Goal: Task Accomplishment & Management: Manage account settings

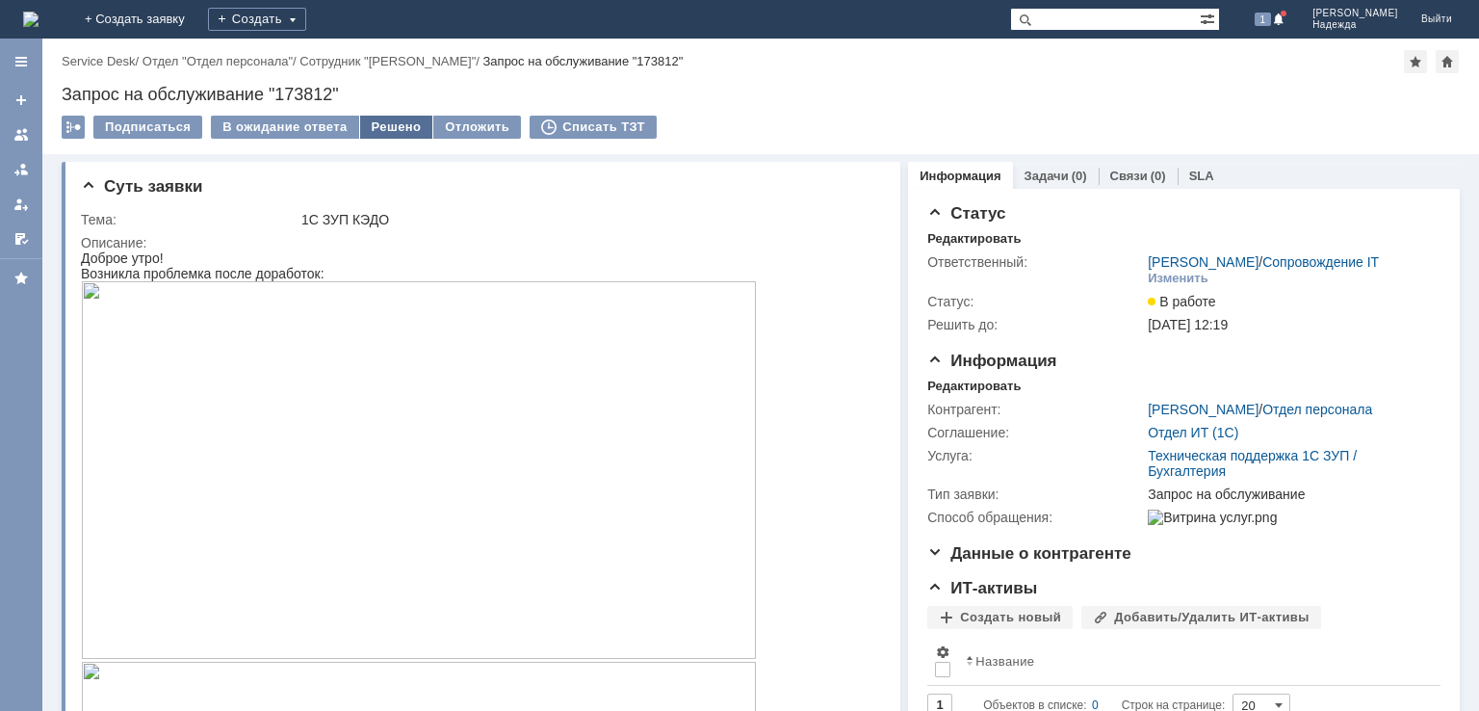
click at [398, 129] on div "Решено" at bounding box center [396, 127] width 73 height 23
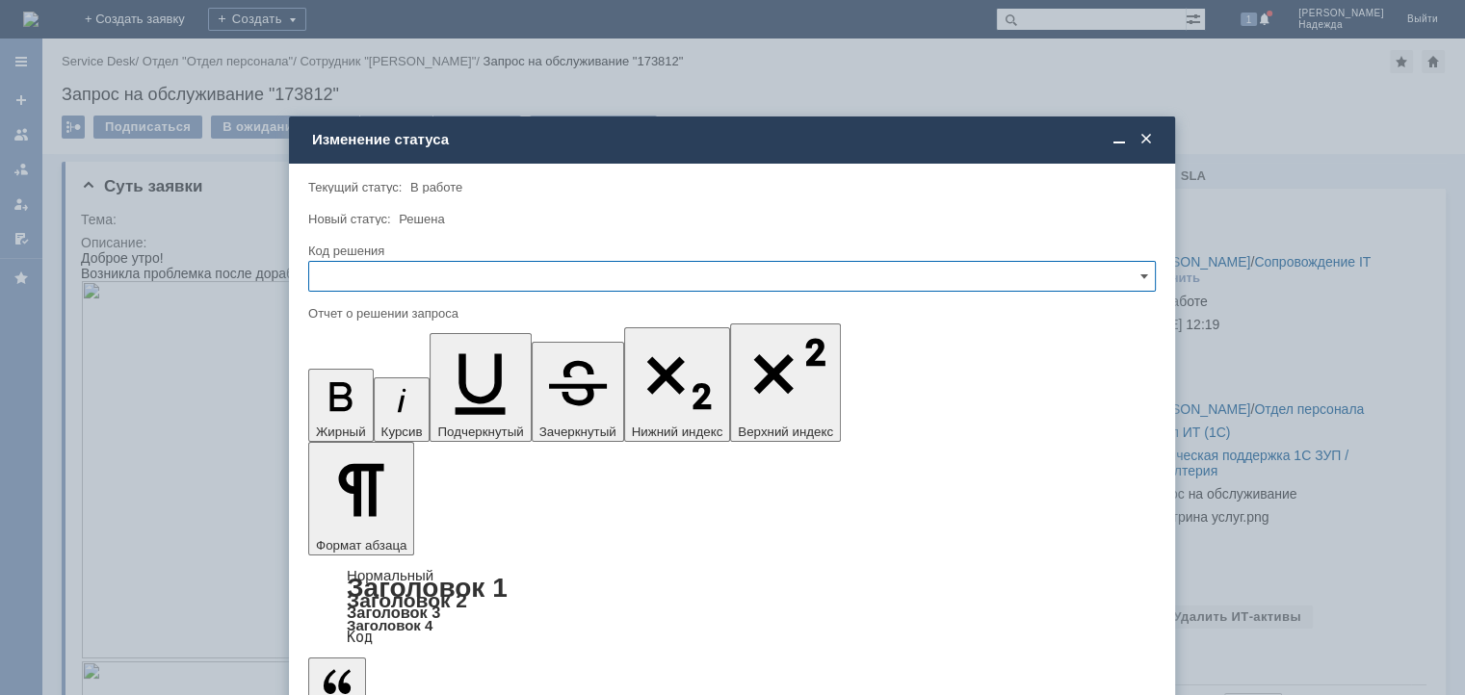
click at [466, 267] on input "text" at bounding box center [731, 276] width 847 height 31
click at [451, 400] on span "Решено" at bounding box center [732, 407] width 822 height 15
type input "Решено"
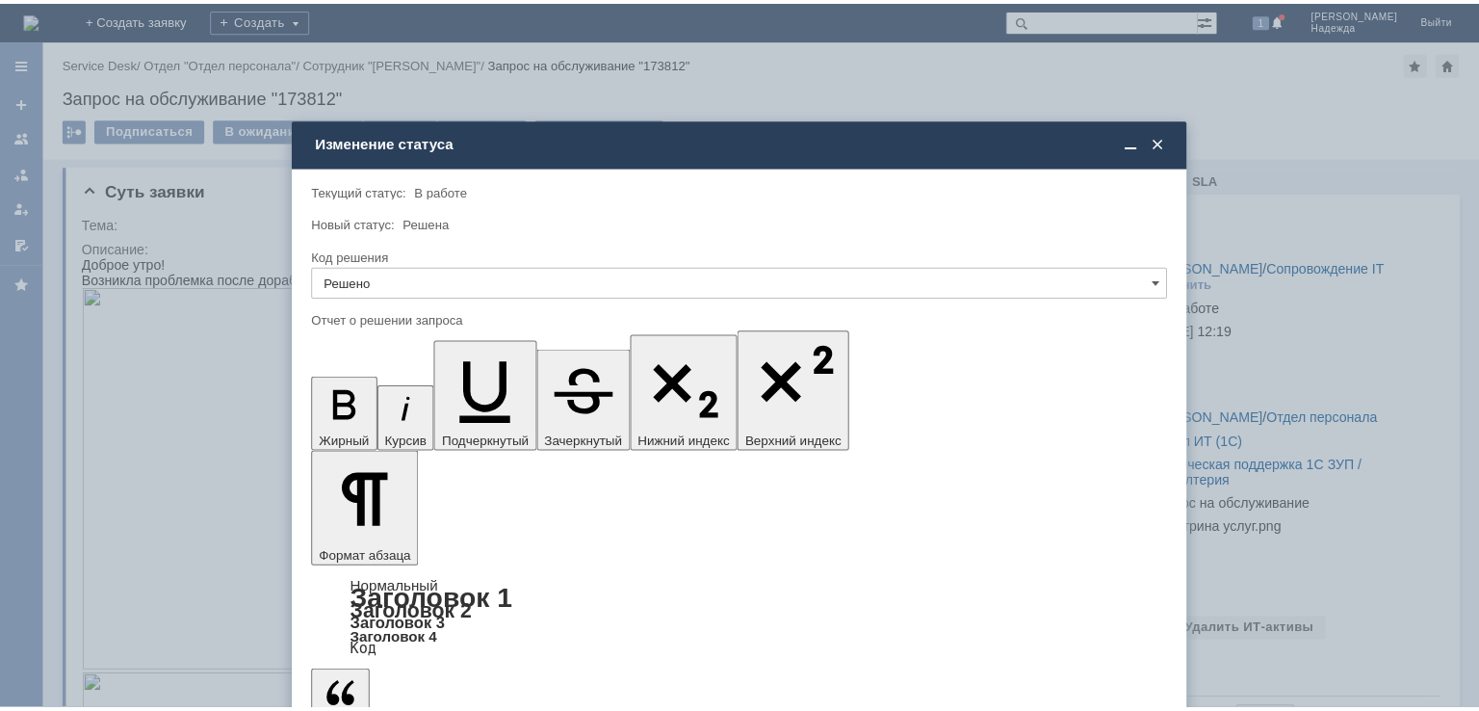
scroll to position [1043, 10]
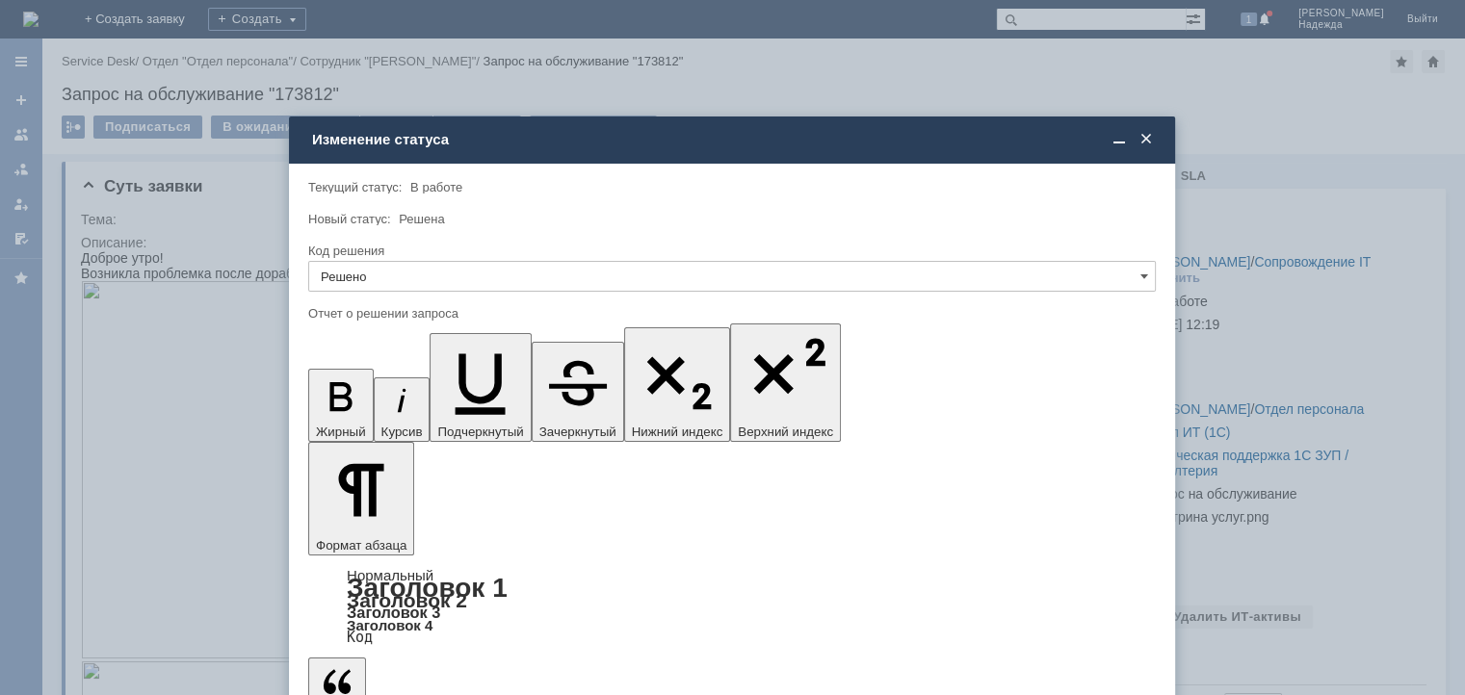
drag, startPoint x: 334, startPoint y: 5482, endPoint x: 317, endPoint y: 5481, distance: 17.4
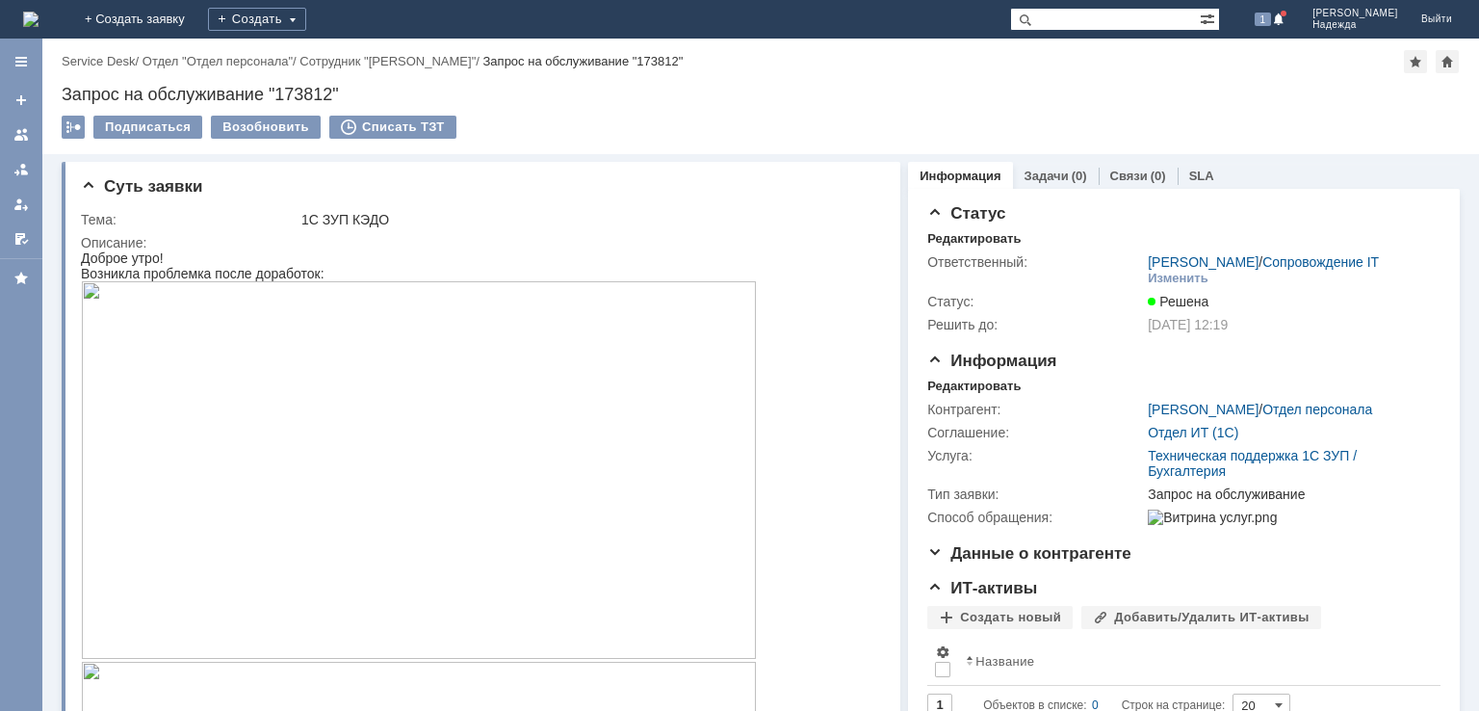
scroll to position [0, 0]
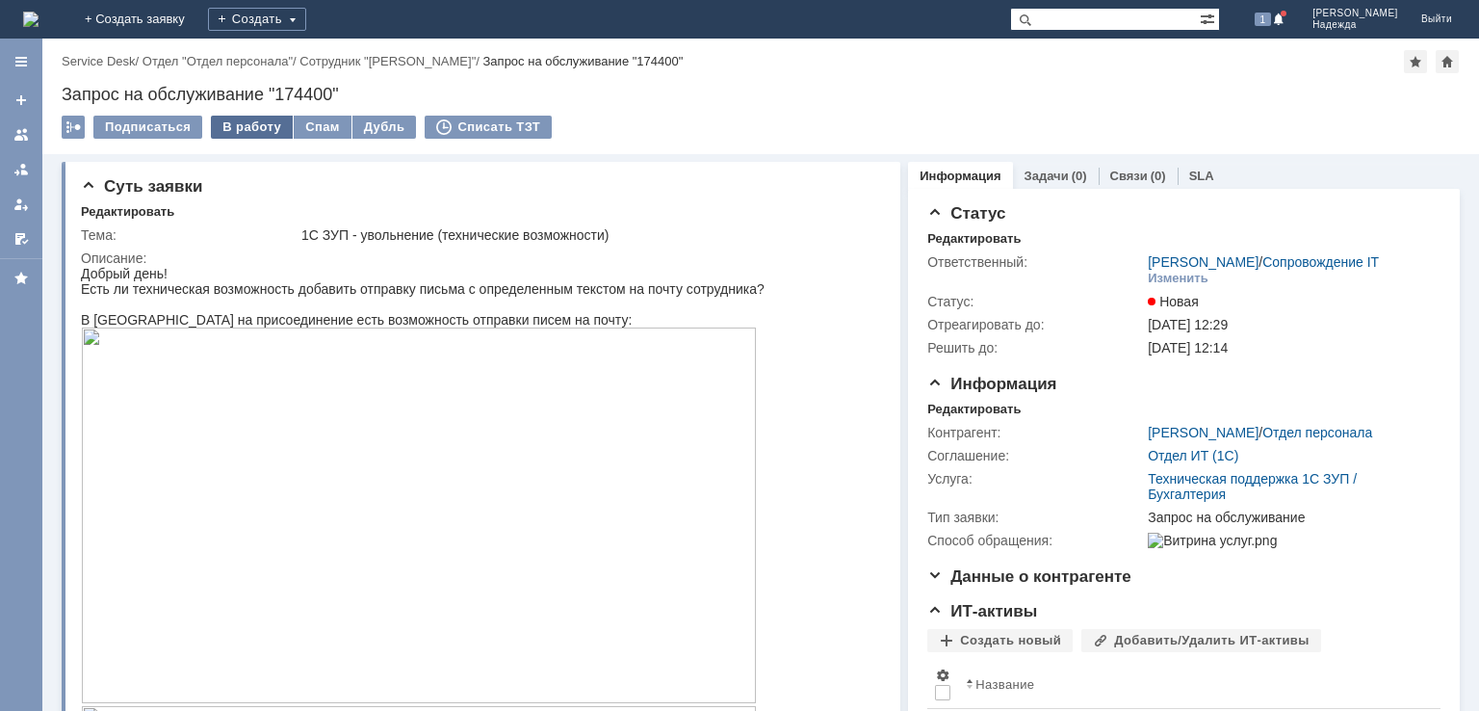
click at [251, 124] on div "В работу" at bounding box center [252, 127] width 82 height 23
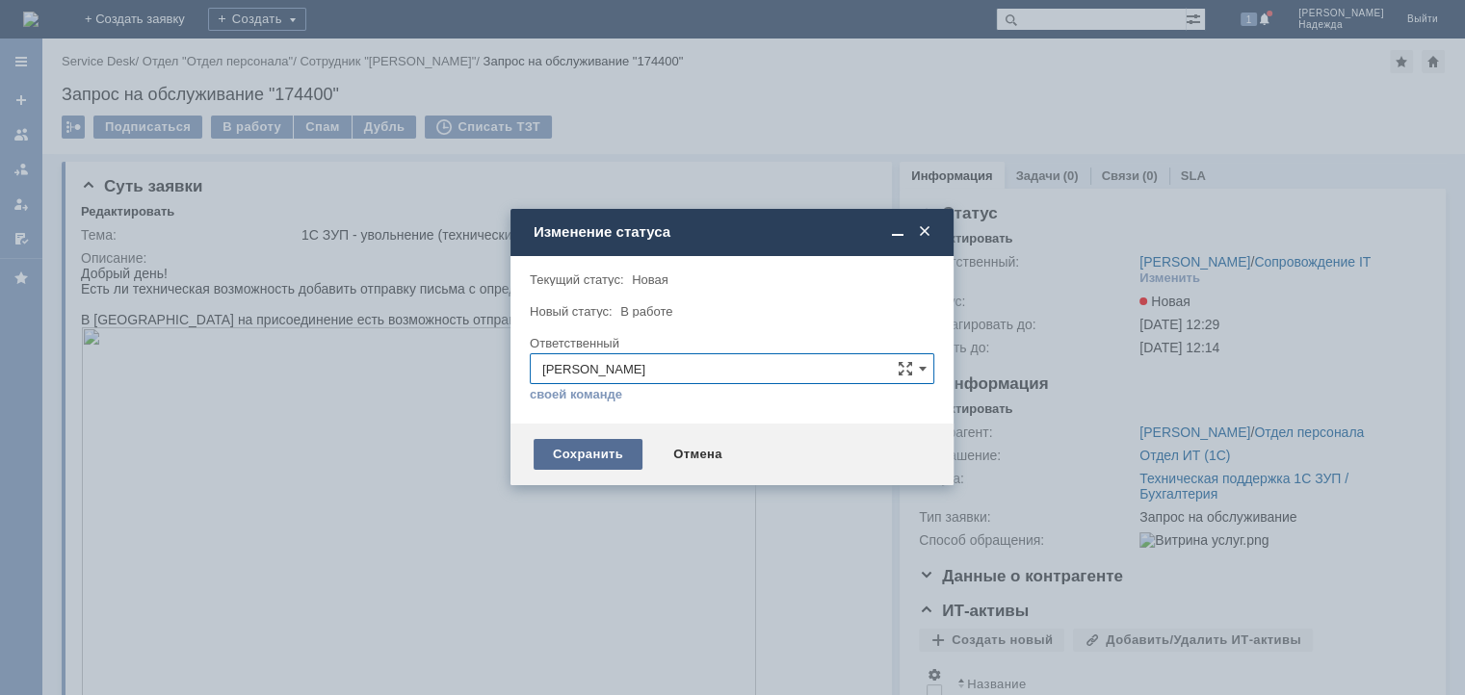
click at [564, 445] on div "Сохранить" at bounding box center [587, 454] width 109 height 31
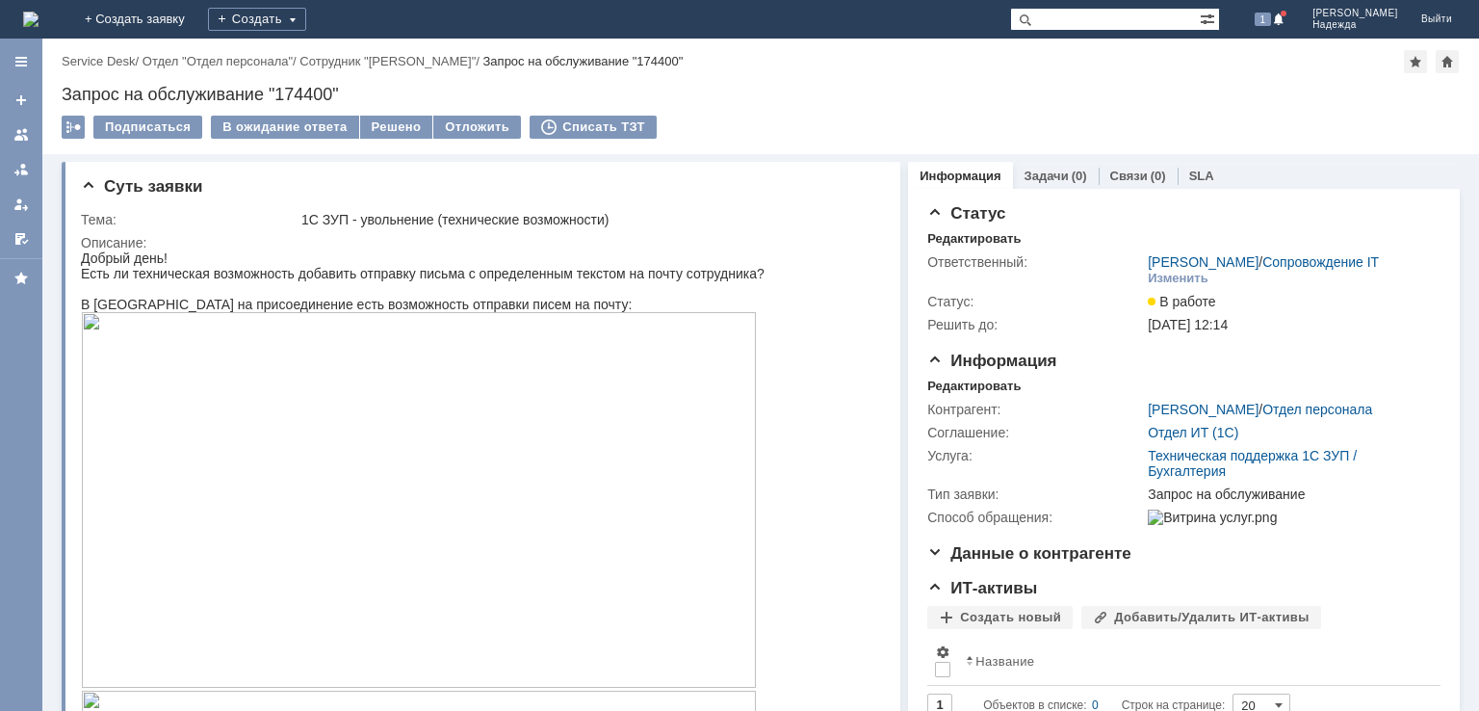
click at [304, 88] on div "Запрос на обслуживание "174400"" at bounding box center [761, 94] width 1398 height 19
click at [305, 88] on div "Запрос на обслуживание "174400"" at bounding box center [761, 94] width 1398 height 19
copy div "174400"
drag, startPoint x: 300, startPoint y: 215, endPoint x: 620, endPoint y: 226, distance: 319.9
click at [620, 226] on div "1С ЗУП - увольнение (технические возможности)" at bounding box center [587, 219] width 572 height 15
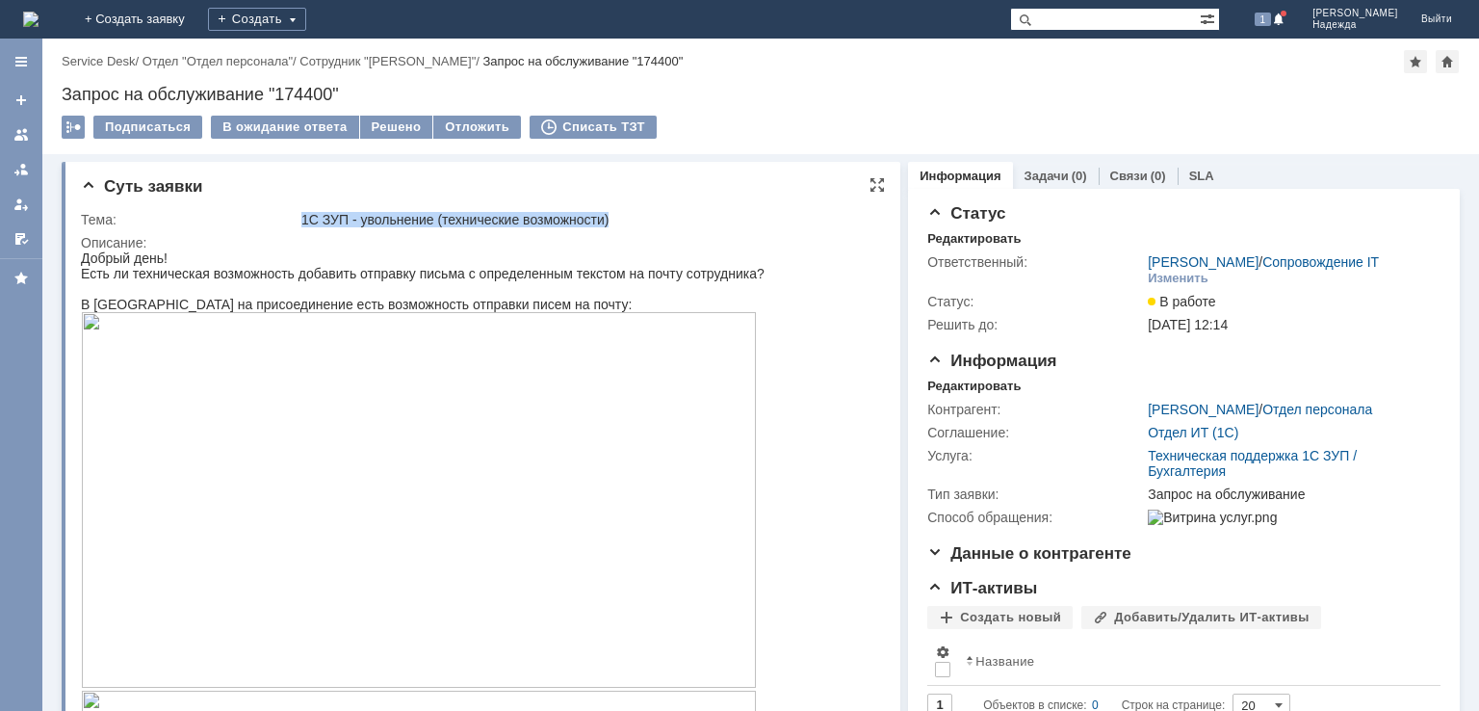
copy div "1С ЗУП - увольнение (технические возможности)"
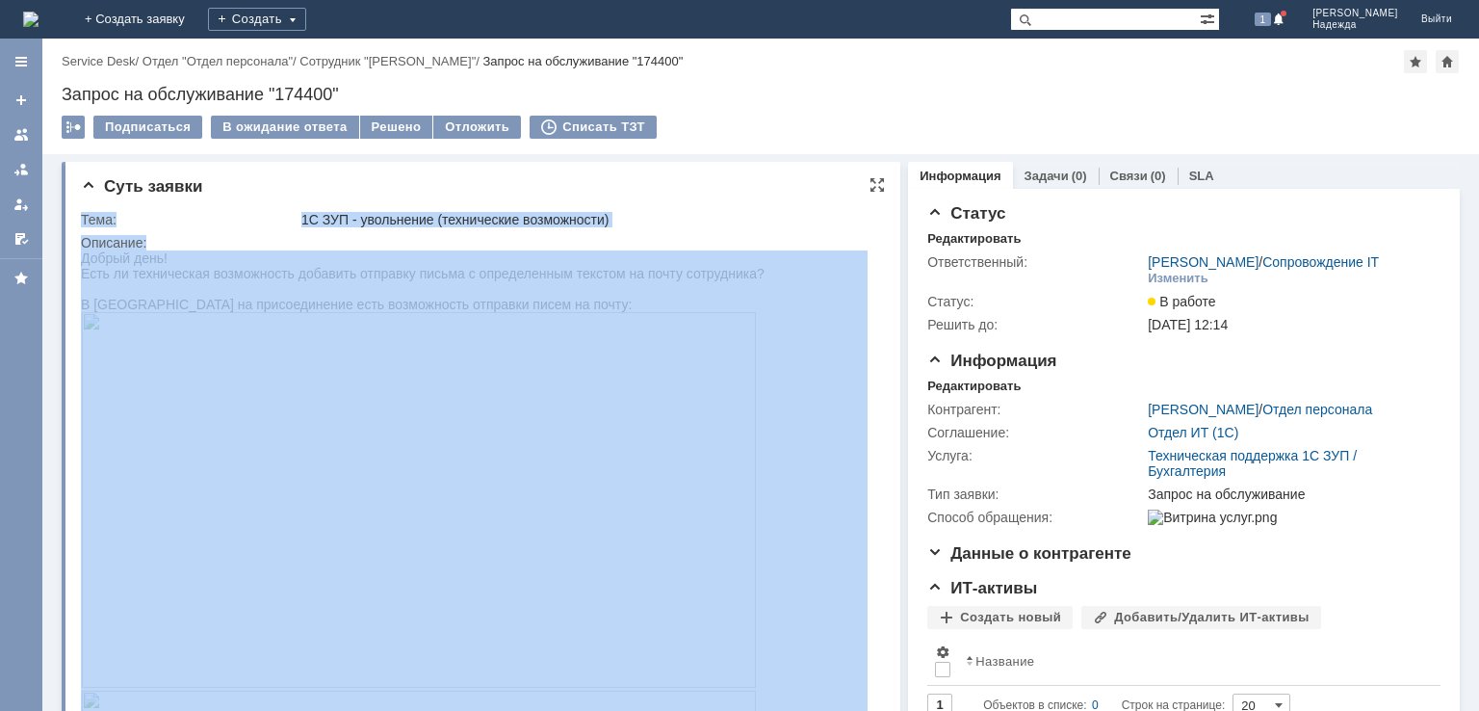
drag, startPoint x: 162, startPoint y: 525, endPoint x: 234, endPoint y: 272, distance: 262.4
click at [241, 247] on div "Описание:" at bounding box center [479, 242] width 796 height 15
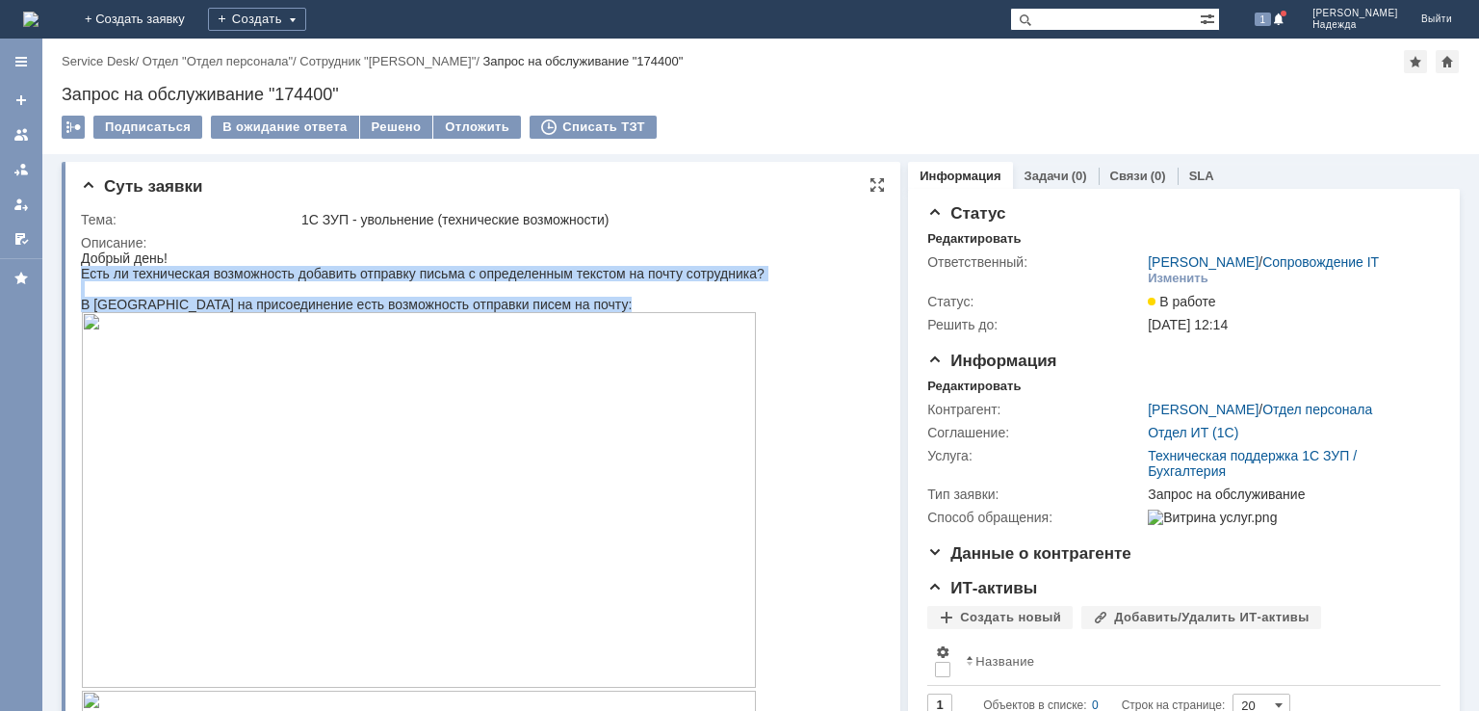
copy div "Есть ли техническая возможность добавить отправку письма с определенным текстом…"
drag, startPoint x: 84, startPoint y: 275, endPoint x: 510, endPoint y: 425, distance: 451.9
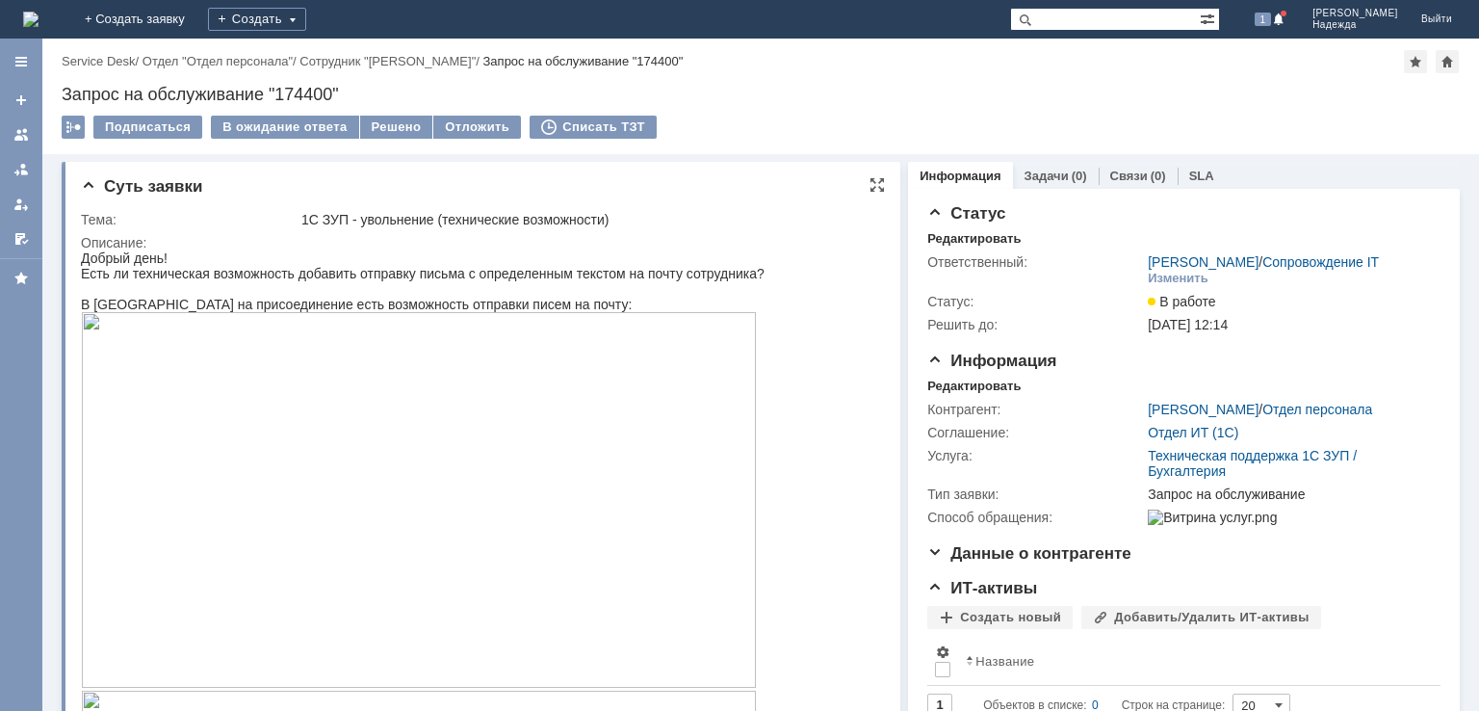
click at [86, 258] on div "Добрый день! Есть ли техническая возможность добавить отправку письма с определ…" at bounding box center [474, 281] width 787 height 62
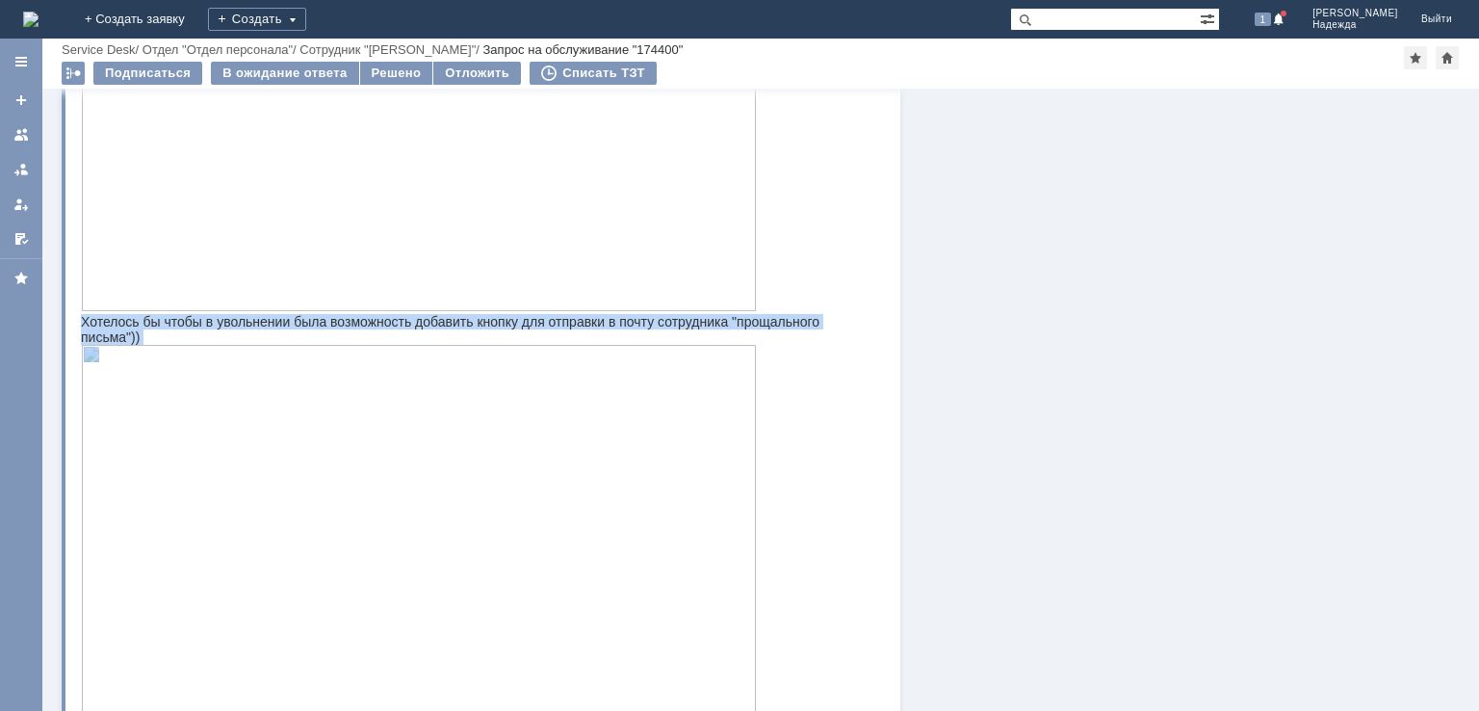
scroll to position [1409, 0]
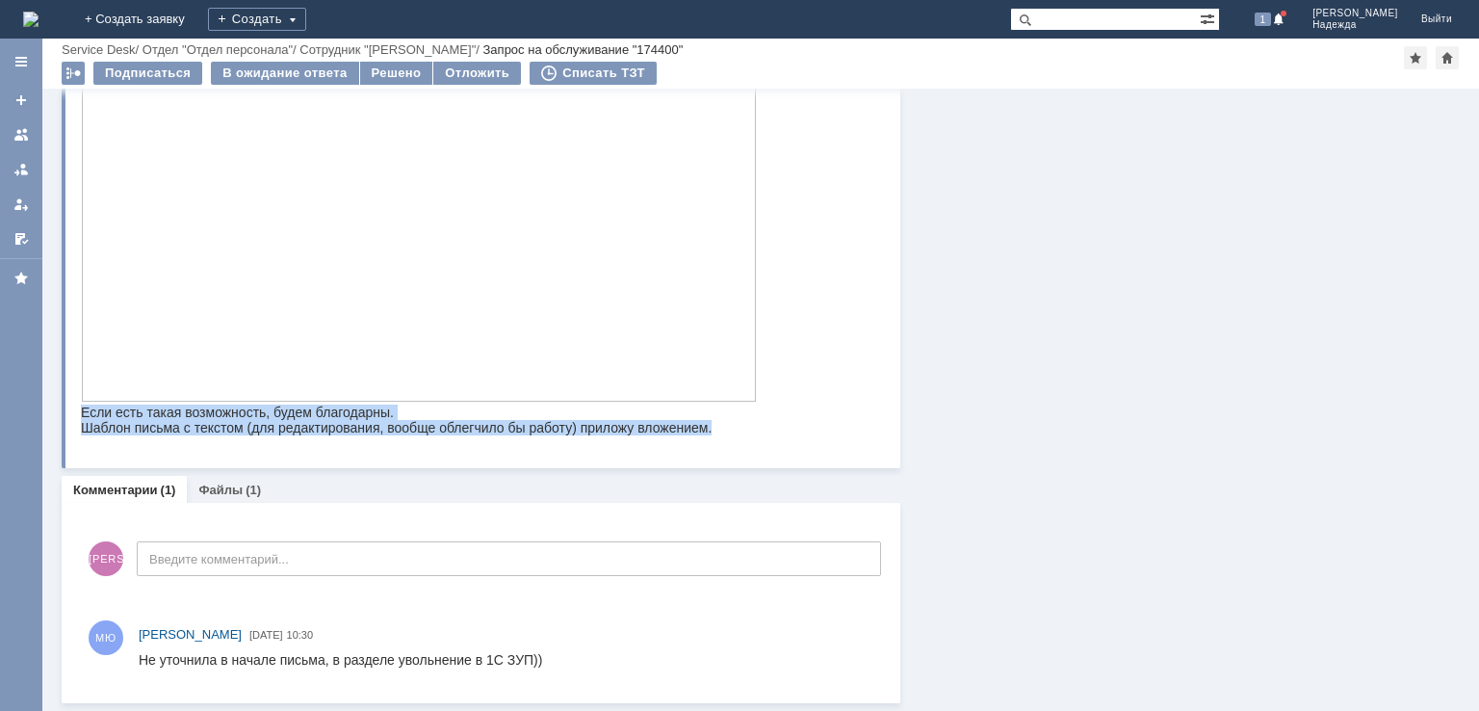
drag, startPoint x: 81, startPoint y: -1199, endPoint x: 714, endPoint y: 443, distance: 1759.7
copy body "Есть ли техническая возможность добавить отправку письма с определенным текстом…"
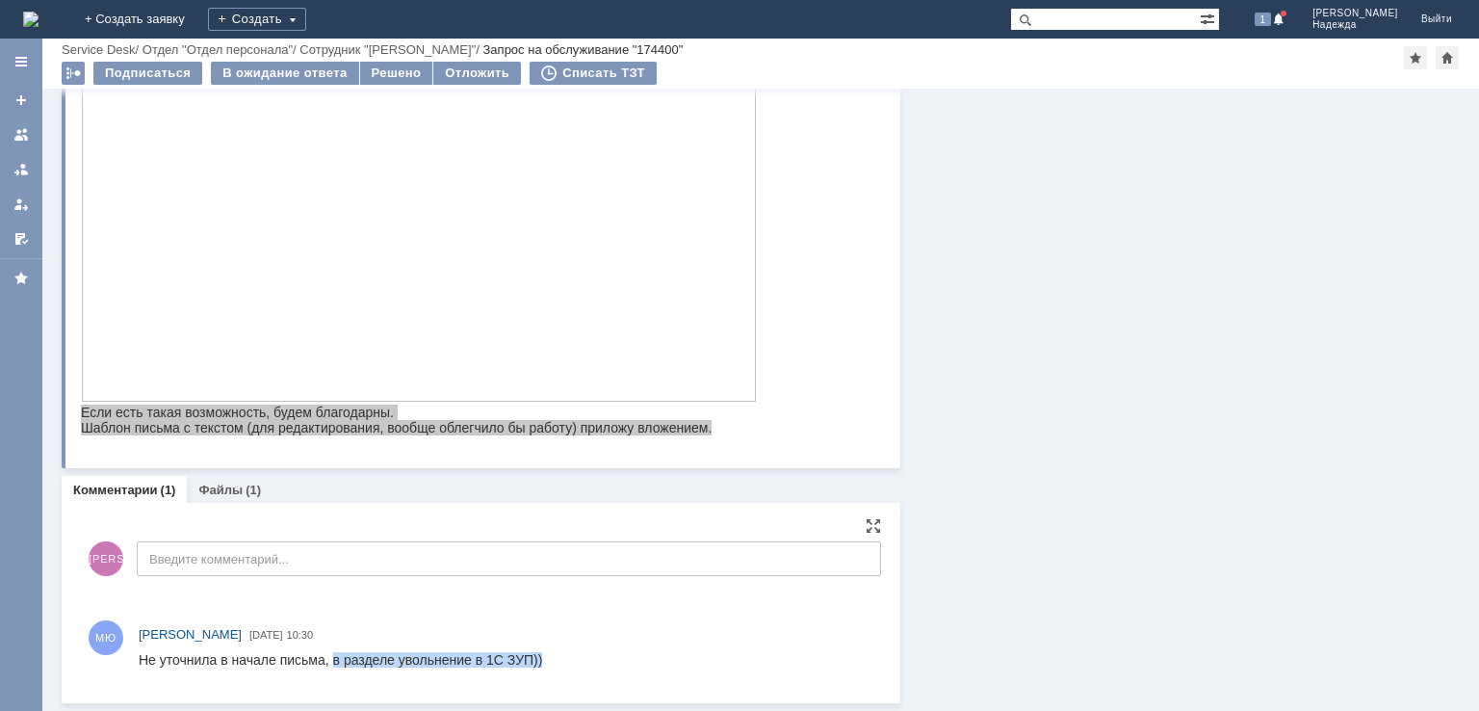
drag, startPoint x: 331, startPoint y: 661, endPoint x: 550, endPoint y: 662, distance: 218.6
click at [550, 662] on html "Не уточнила в начале письма, в разделе увольнение в 1С ЗУП))" at bounding box center [501, 660] width 725 height 17
copy div "в разделе увольнение в 1С ЗУП))"
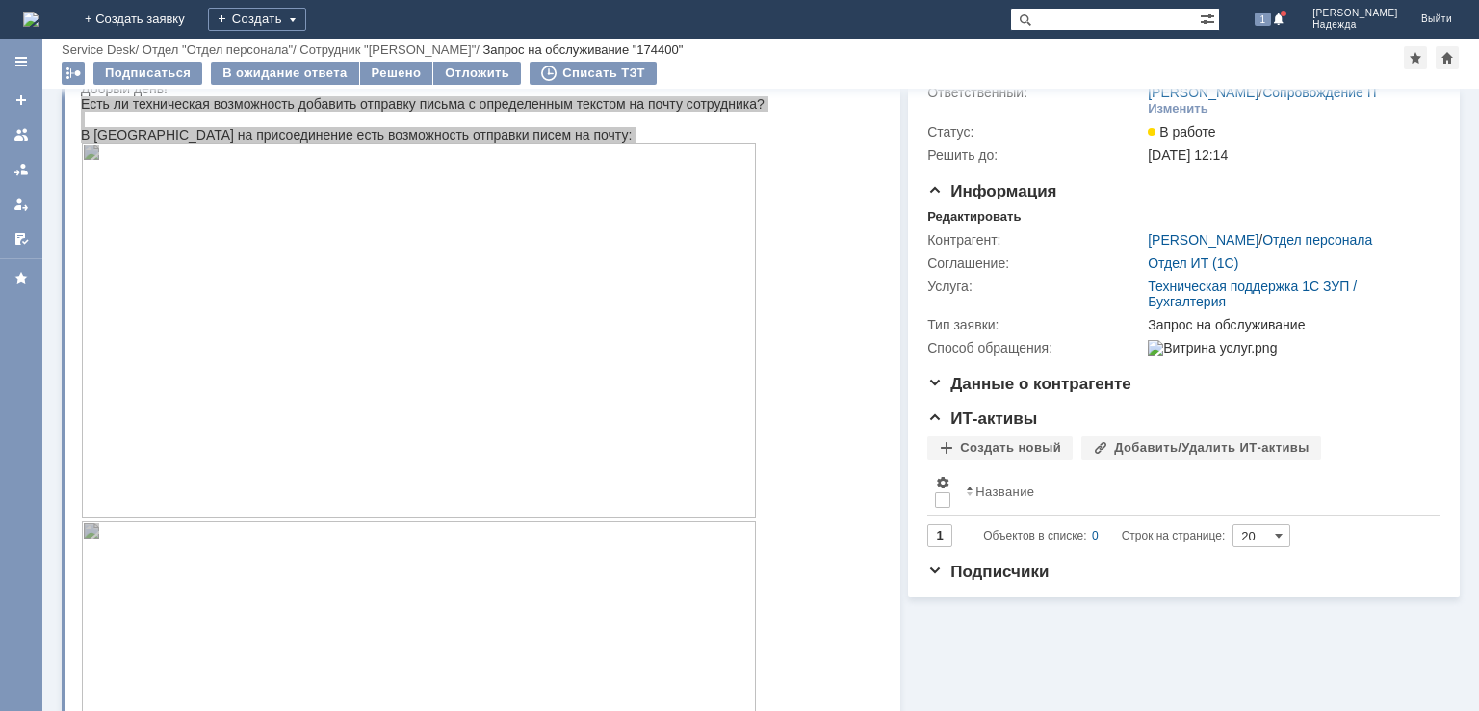
scroll to position [0, 0]
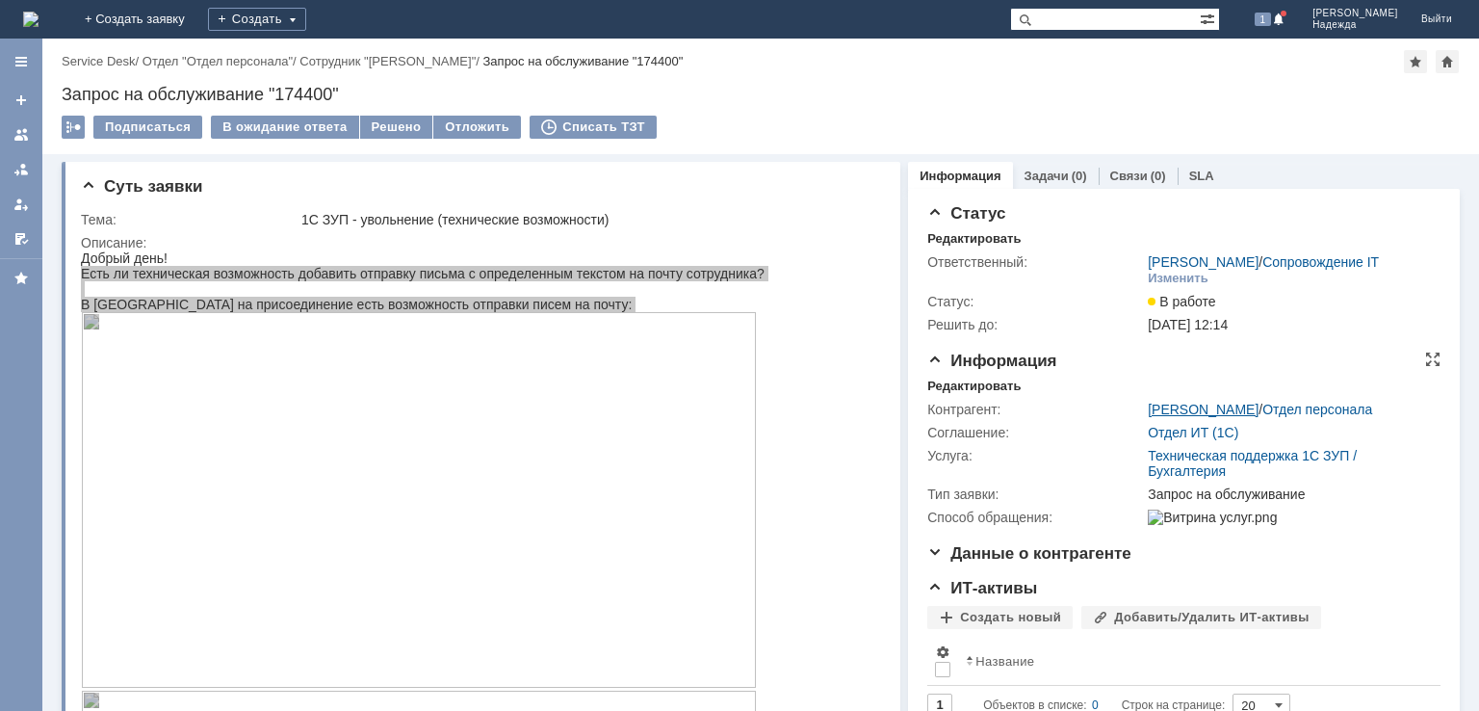
drag, startPoint x: 1128, startPoint y: 413, endPoint x: 1253, endPoint y: 409, distance: 125.2
click at [1253, 409] on tr "Контрагент: [PERSON_NAME] / Отдел персонала" at bounding box center [1180, 409] width 507 height 23
copy tr "[PERSON_NAME]"
